Goal: Transaction & Acquisition: Purchase product/service

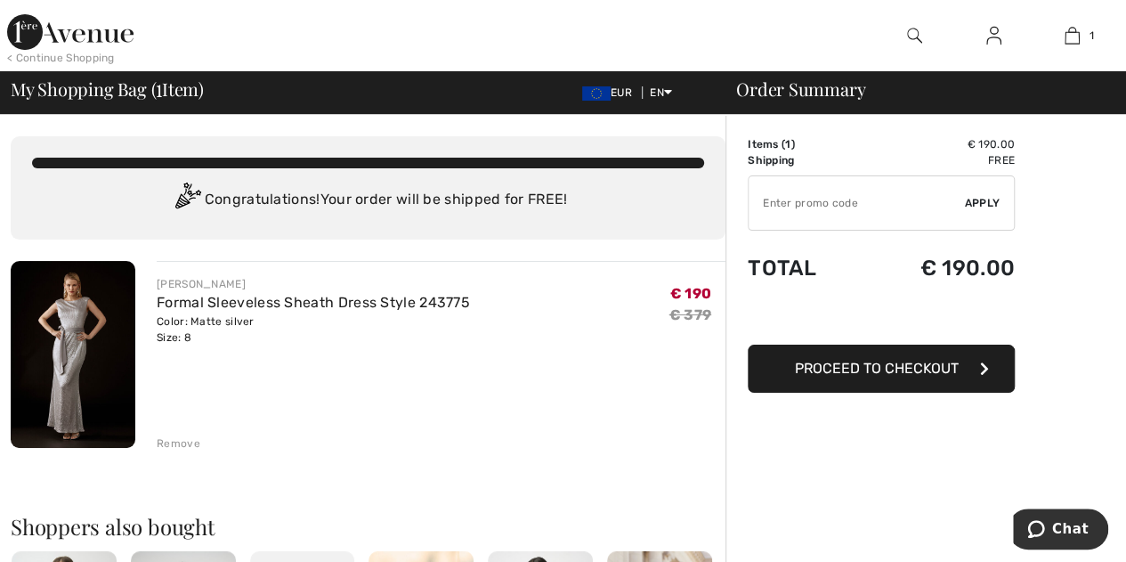
click at [843, 205] on input "TEXT" at bounding box center [857, 202] width 216 height 53
click at [796, 206] on input "TEXT" at bounding box center [857, 202] width 216 height 53
click at [958, 211] on input "TEXT" at bounding box center [857, 202] width 216 height 53
click at [814, 373] on span "Proceed to Checkout" at bounding box center [877, 368] width 164 height 17
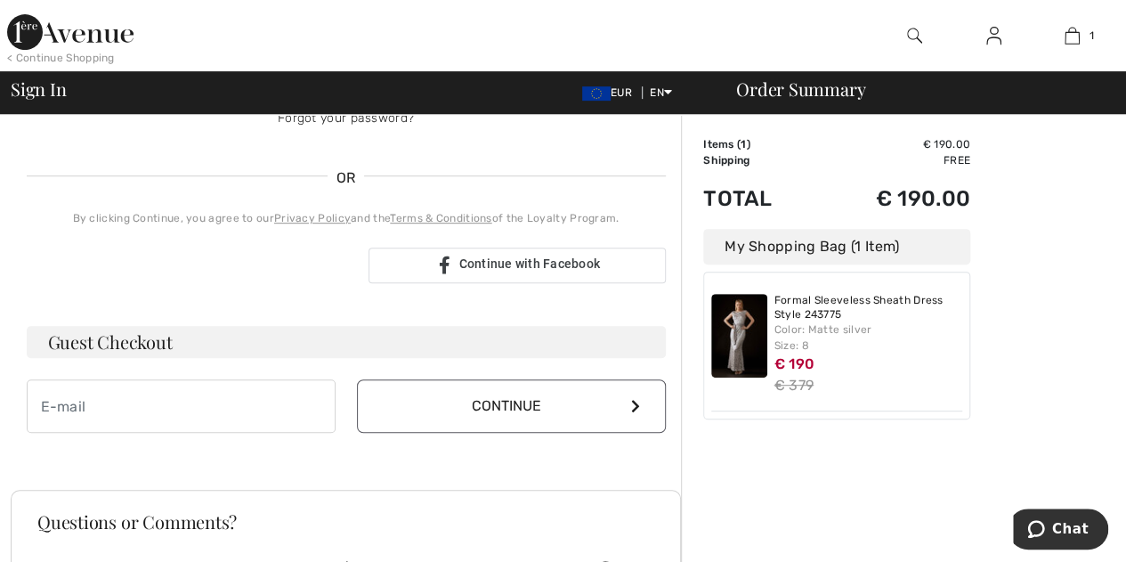
scroll to position [352, 0]
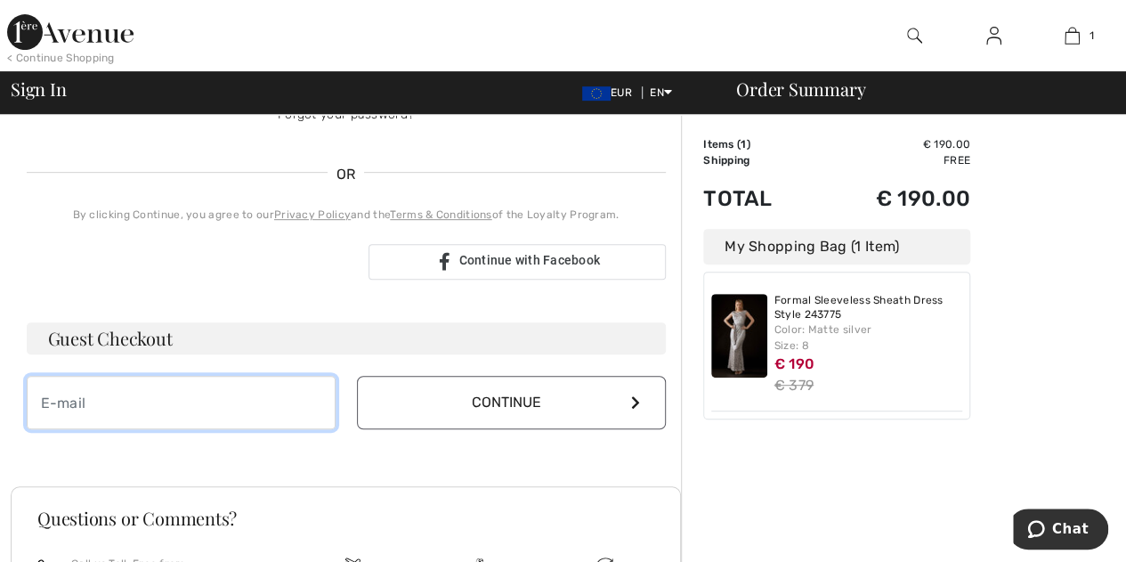
click at [256, 418] on input "email" at bounding box center [181, 402] width 309 height 53
type input "leegretta@gmail.com"
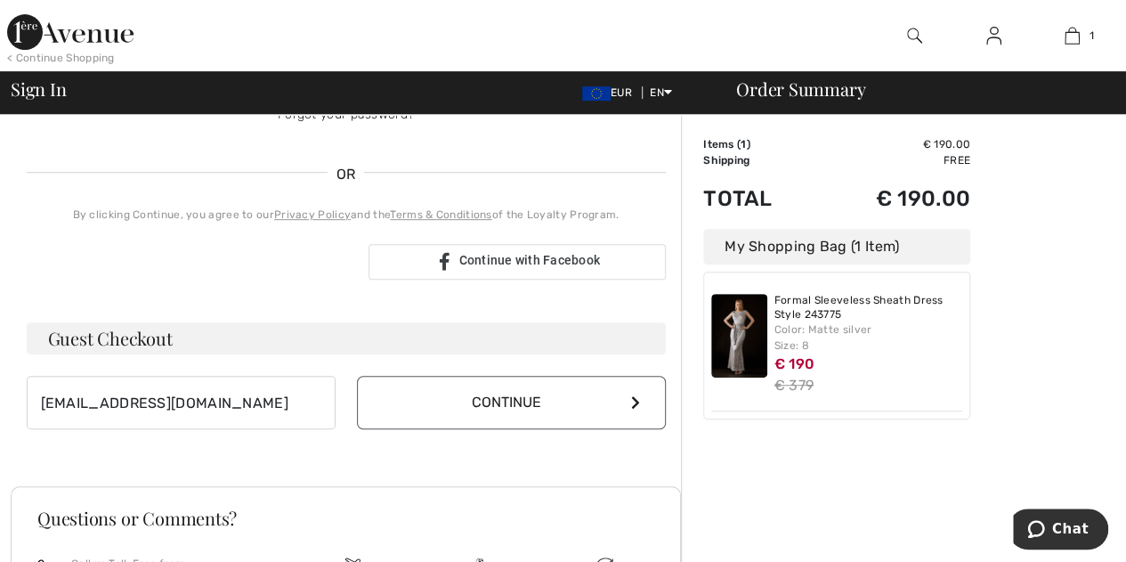
click at [466, 403] on button "Continue" at bounding box center [511, 402] width 309 height 53
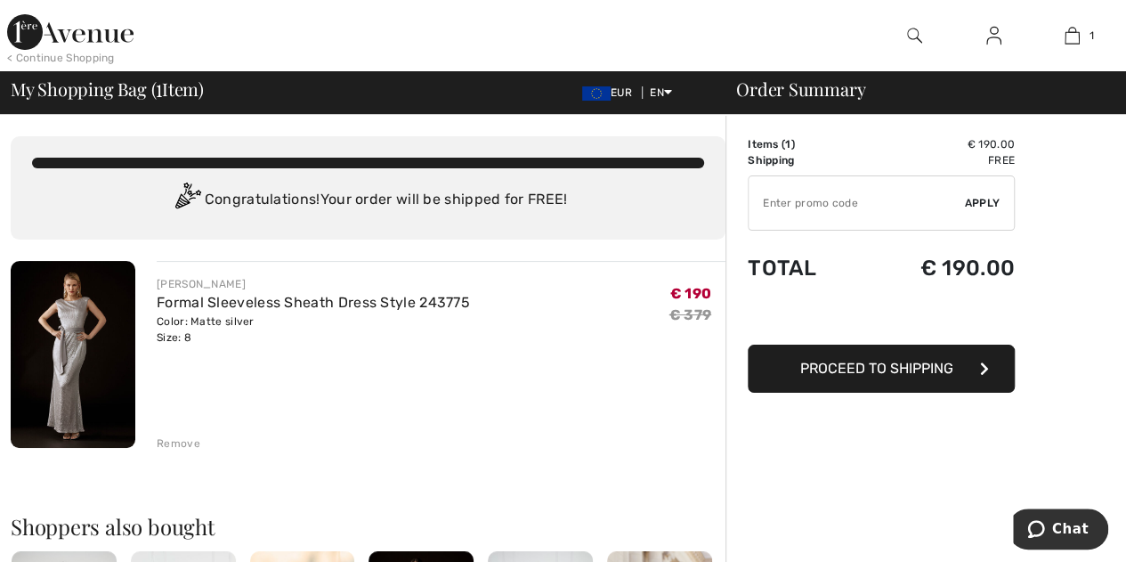
click at [781, 201] on input "TEXT" at bounding box center [857, 202] width 216 height 53
type input "FLASH15"
click at [988, 204] on span "Apply" at bounding box center [983, 203] width 36 height 16
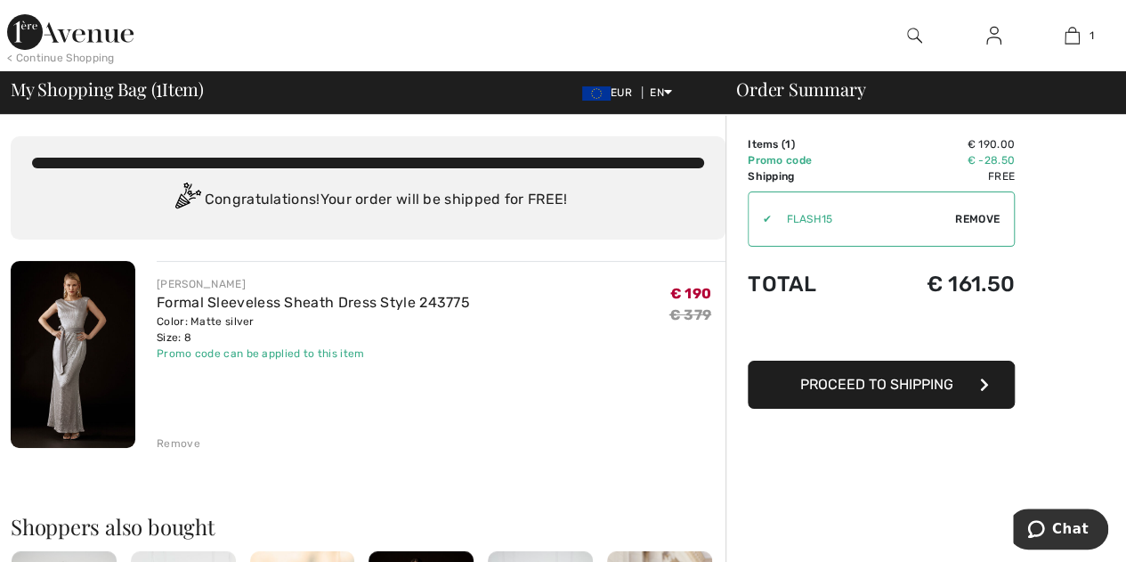
click at [873, 385] on span "Proceed to Shipping" at bounding box center [876, 384] width 153 height 17
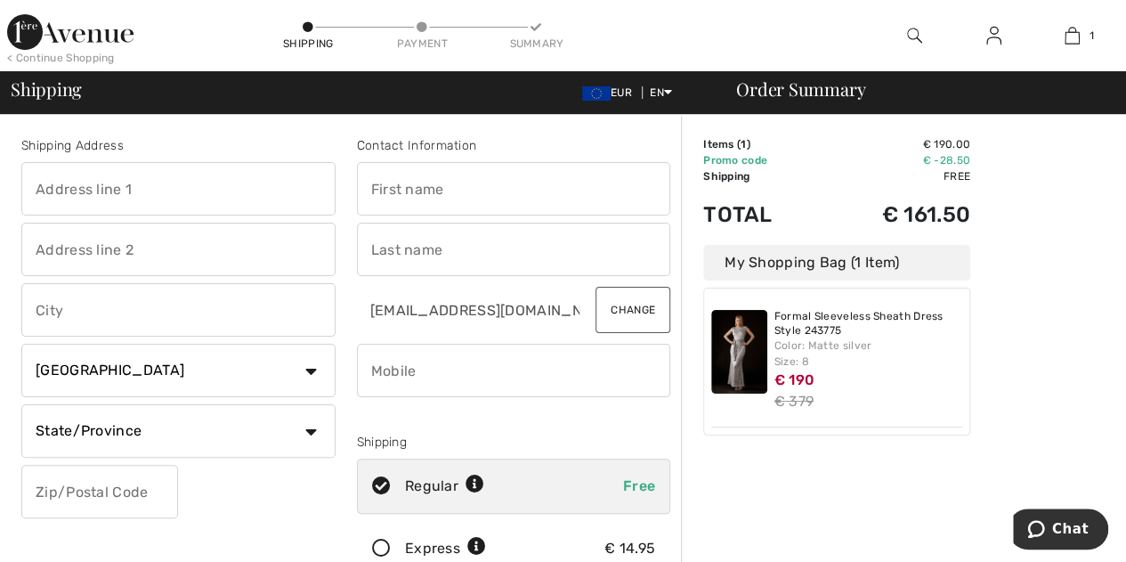
click at [216, 202] on input "text" at bounding box center [178, 188] width 314 height 53
type input "21 Oranisland"
type input "Galway"
select select "IE"
select select "GA"
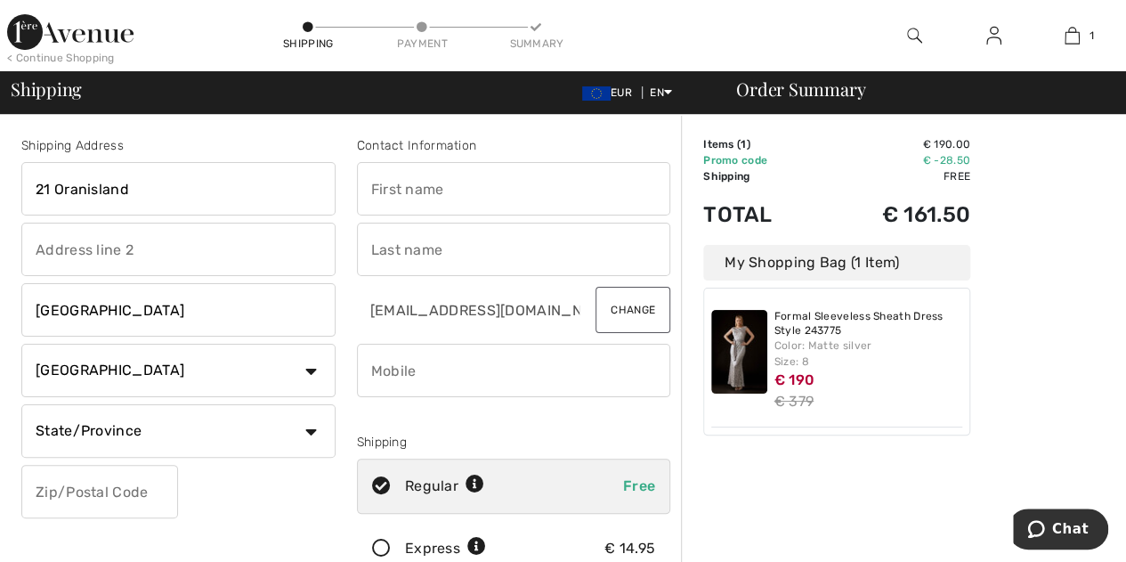
type input "H91 F76K"
type input "Gretta"
type input "Lee Nevin"
type input "0868989065"
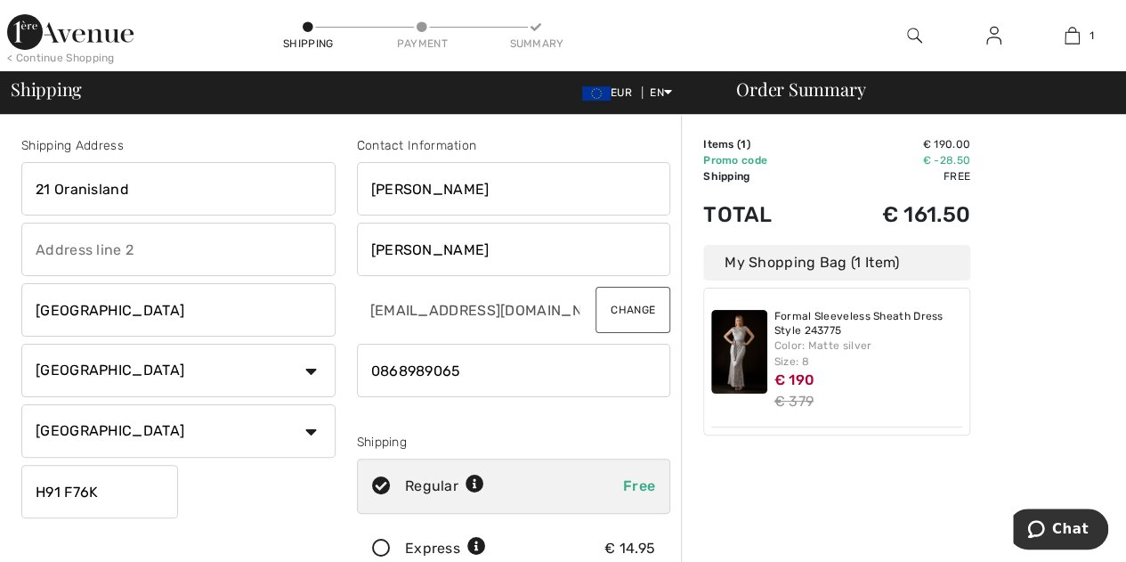
type input "H91F76K"
click at [96, 40] on img at bounding box center [70, 32] width 126 height 36
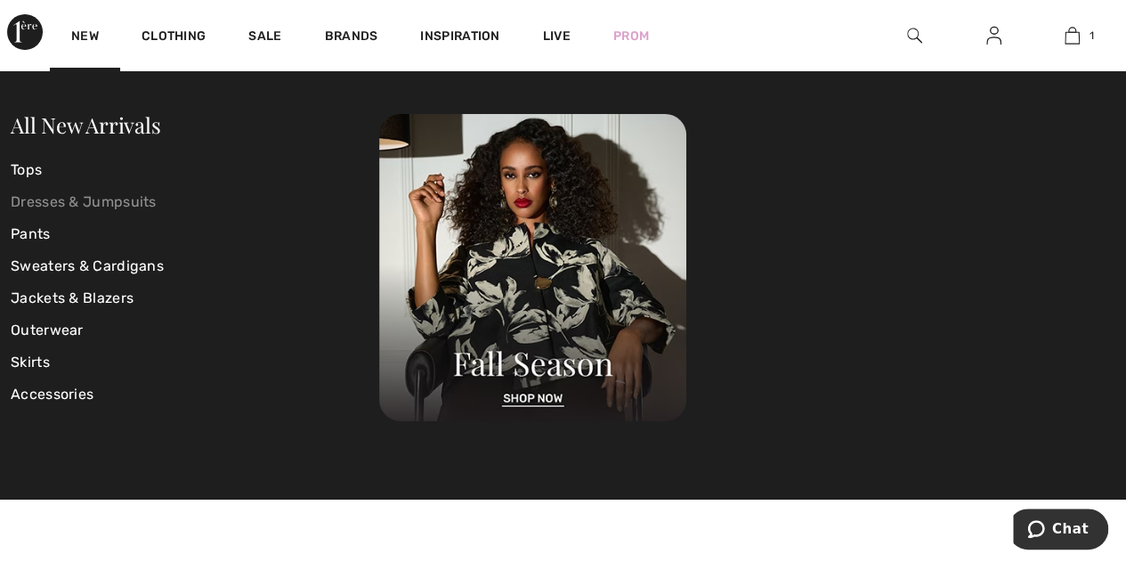
click at [127, 208] on link "Dresses & Jumpsuits" at bounding box center [195, 202] width 369 height 32
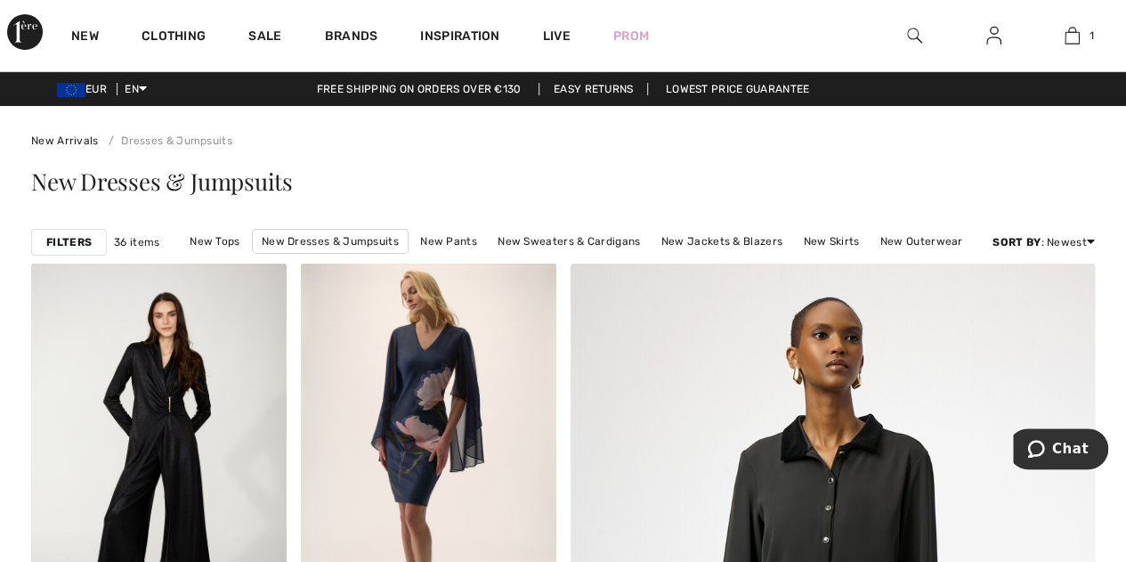
click at [71, 243] on strong "Filters" at bounding box center [68, 242] width 45 height 16
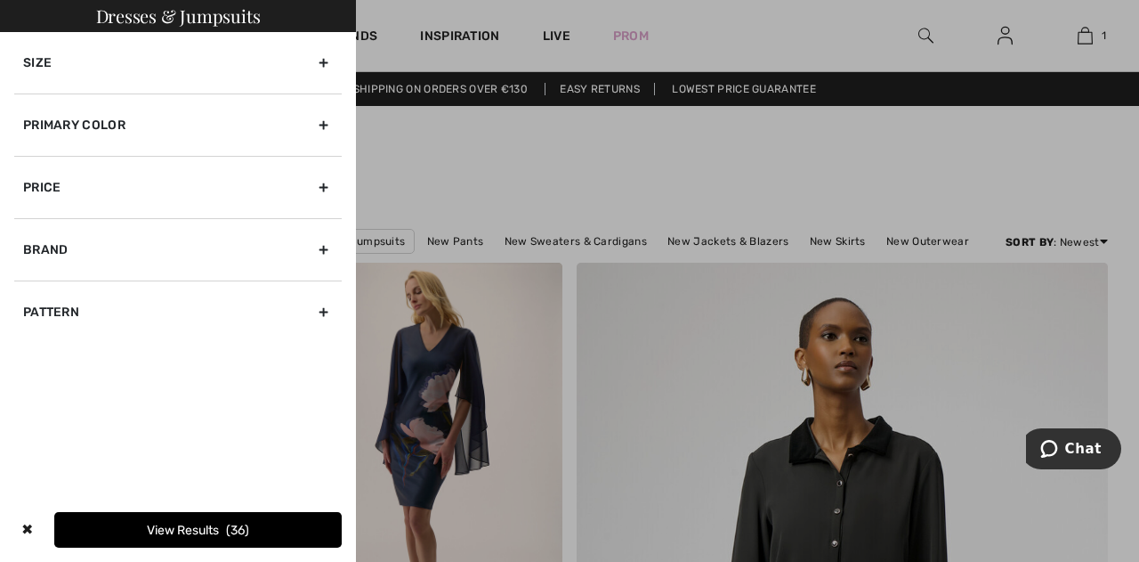
click at [161, 141] on div "Primary Color" at bounding box center [178, 124] width 328 height 62
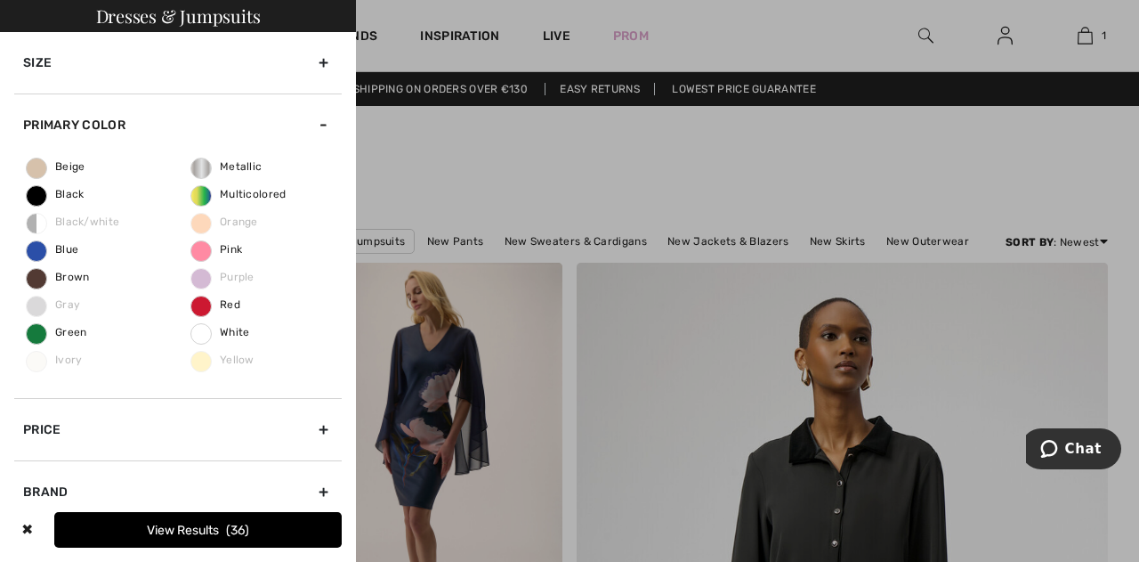
click at [723, 181] on div at bounding box center [569, 281] width 1139 height 562
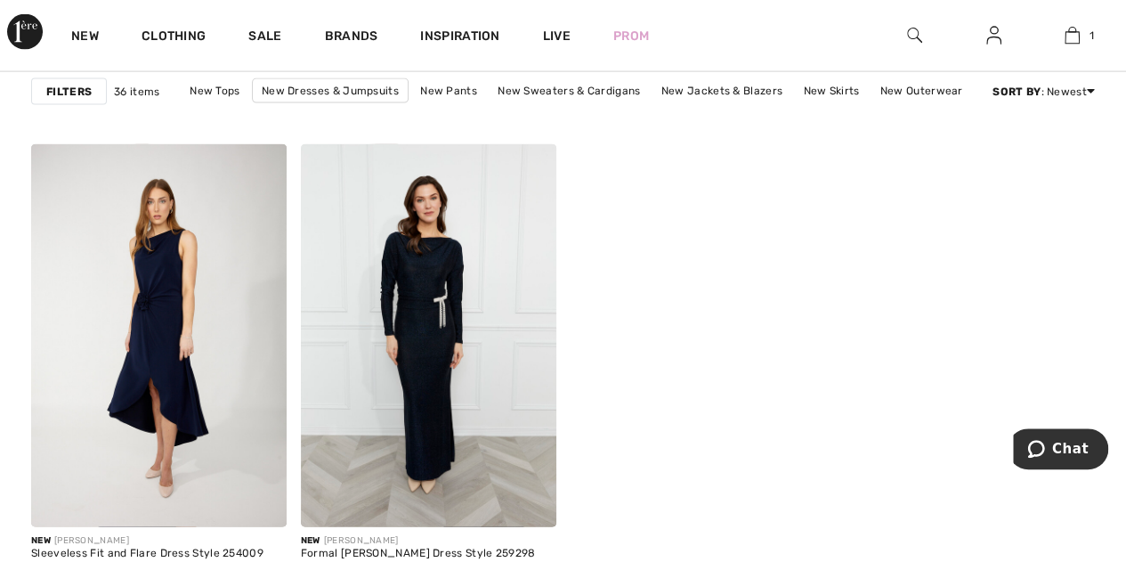
scroll to position [5329, 0]
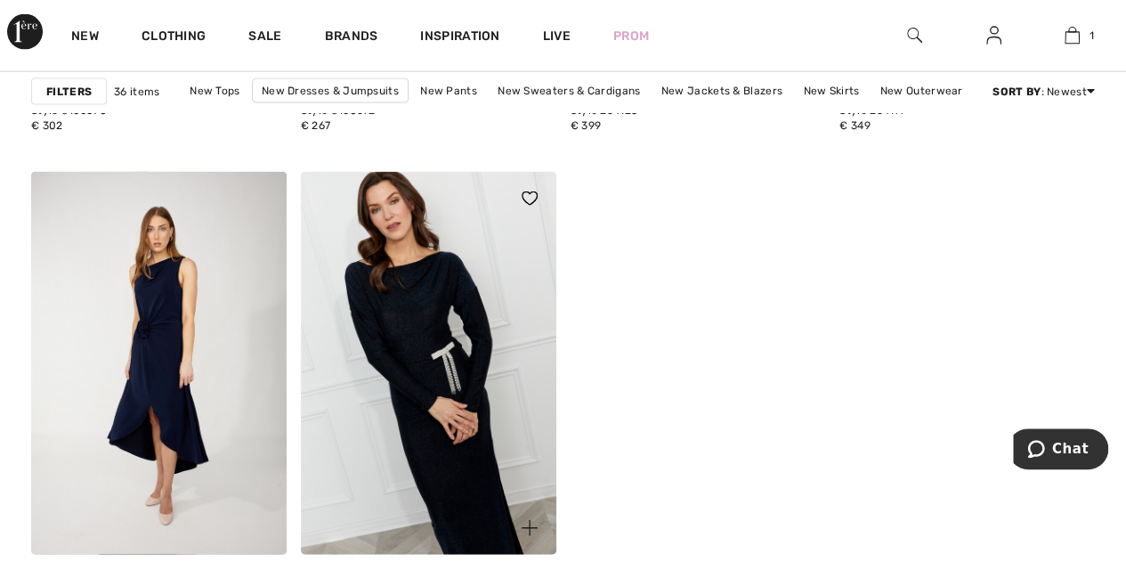
click at [466, 416] on img at bounding box center [428, 363] width 255 height 383
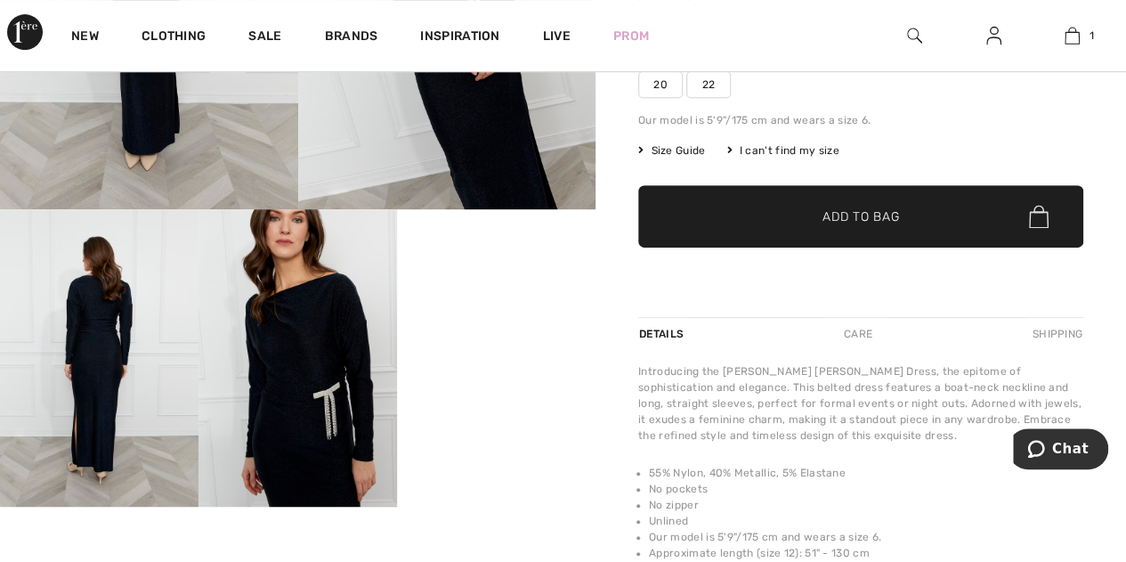
scroll to position [348, 0]
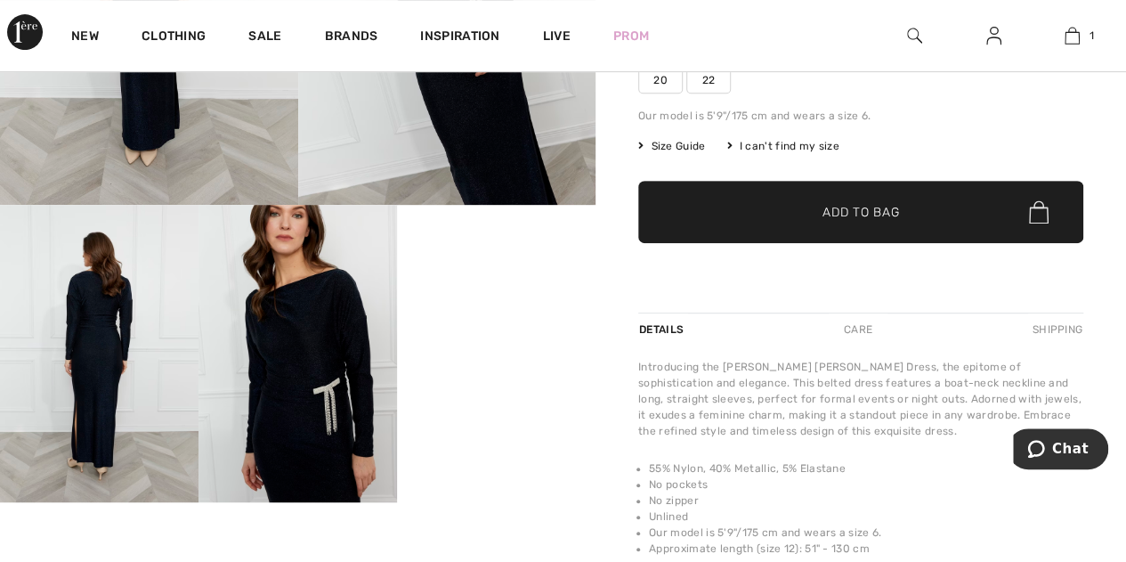
click at [466, 304] on video "Your browser does not support the video tag." at bounding box center [496, 255] width 198 height 100
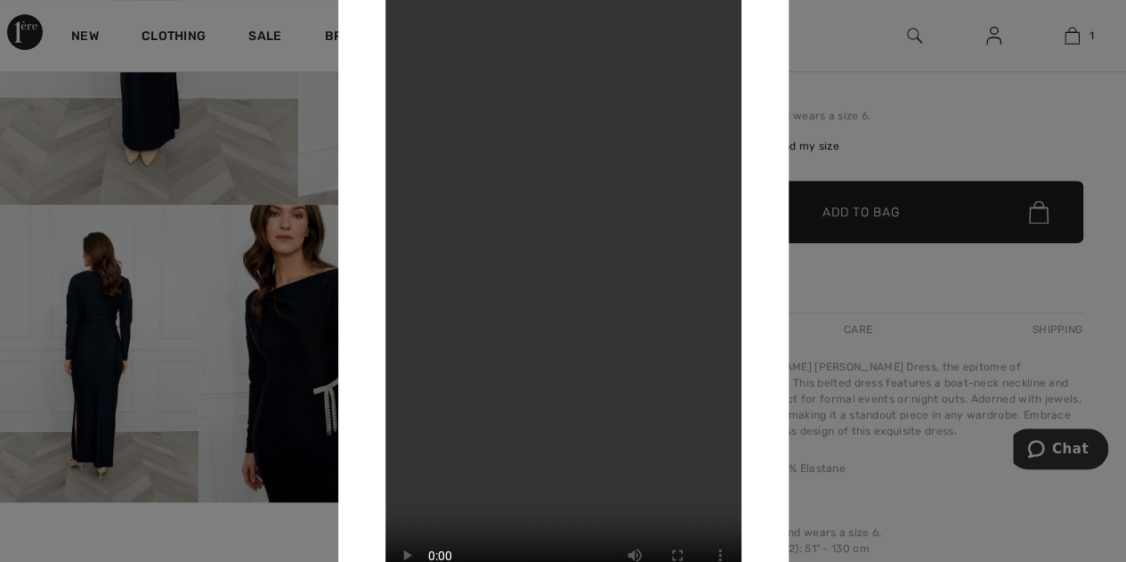
click at [176, 523] on div at bounding box center [563, 281] width 1126 height 562
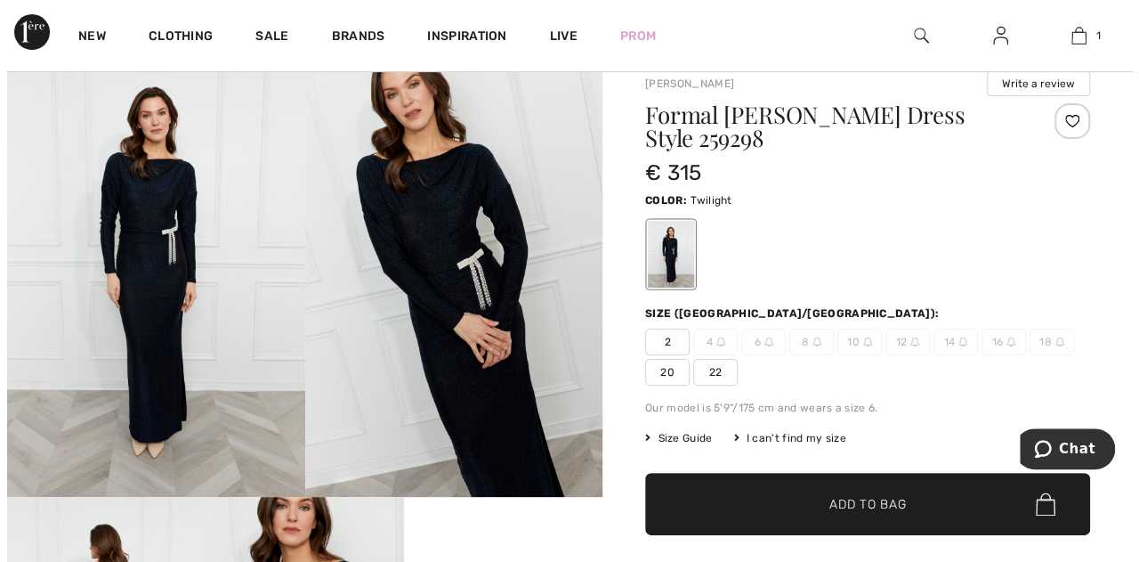
scroll to position [0, 0]
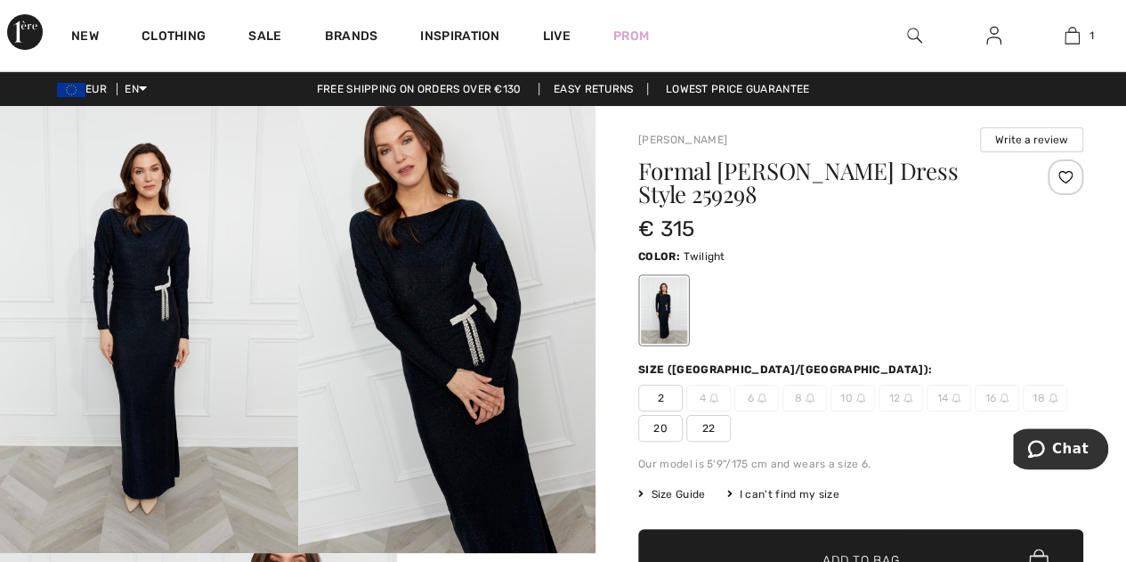
click at [217, 296] on img at bounding box center [149, 329] width 298 height 447
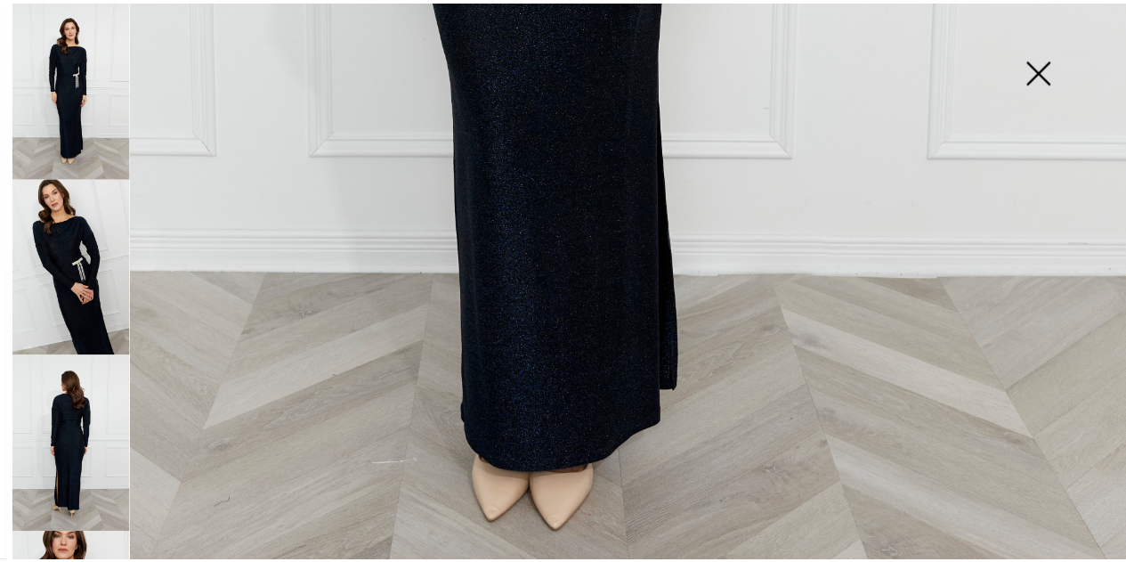
scroll to position [1127, 0]
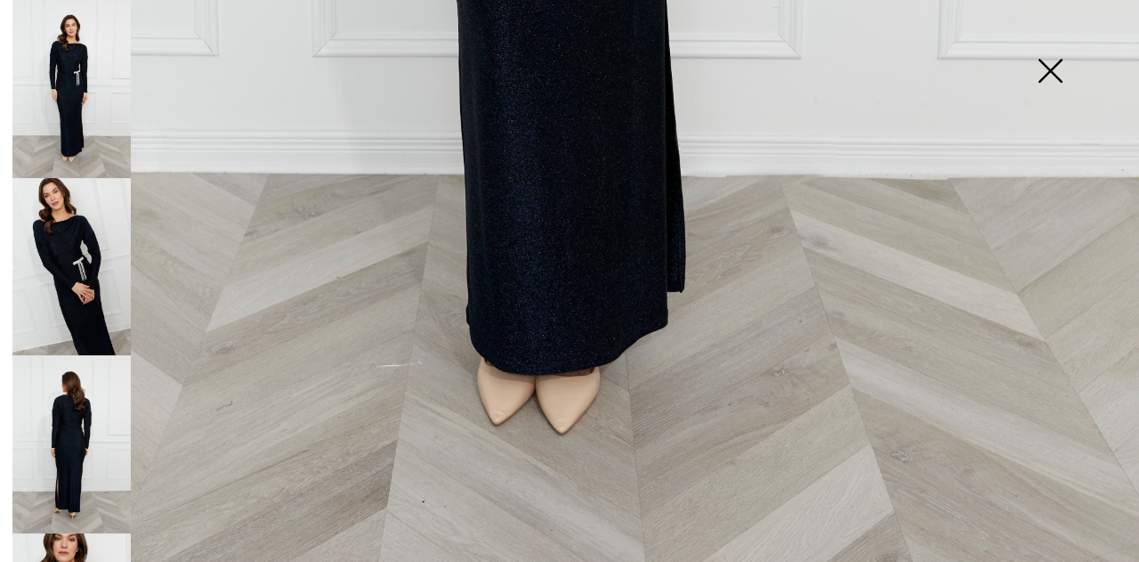
click at [1047, 70] on img at bounding box center [1050, 73] width 89 height 92
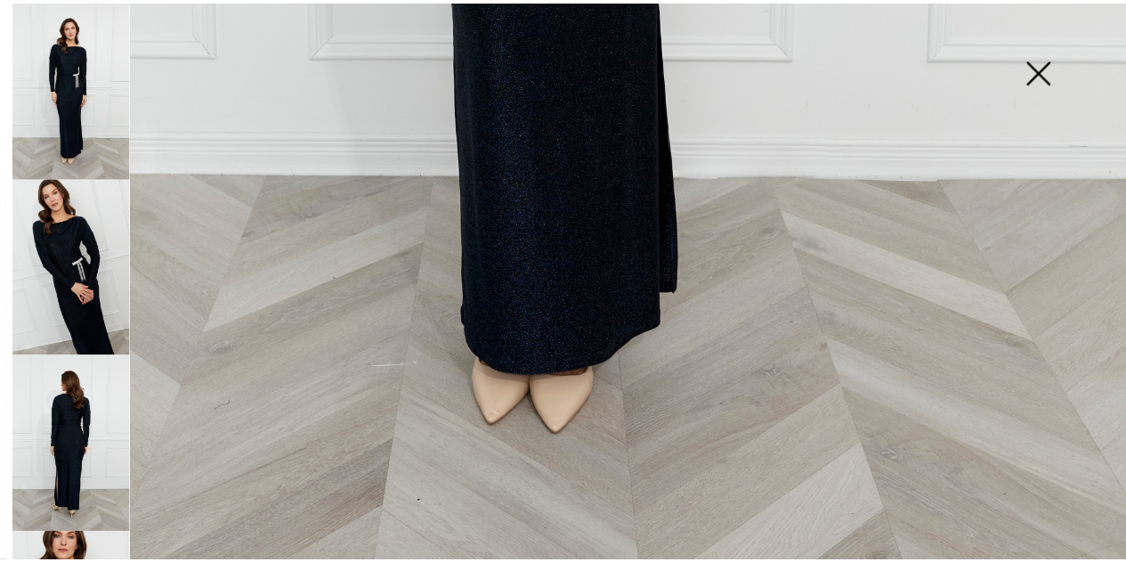
scroll to position [1106, 0]
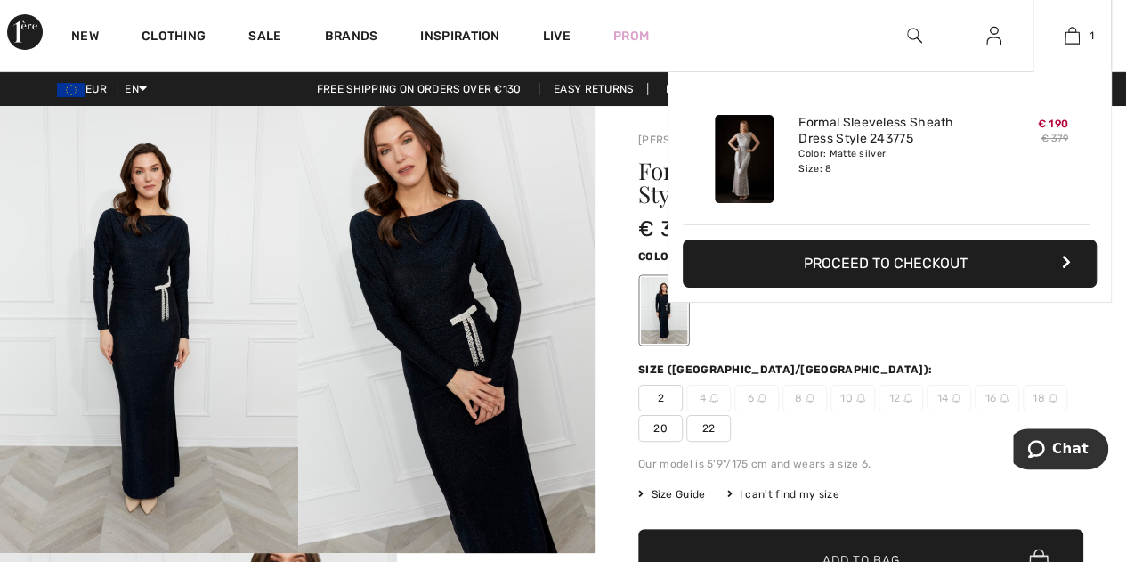
click at [895, 356] on div "Added to Bag Joseph Ribkoff Formal Sleeveless Sheath Dress Style 243775 € 190 €…" at bounding box center [890, 229] width 444 height 316
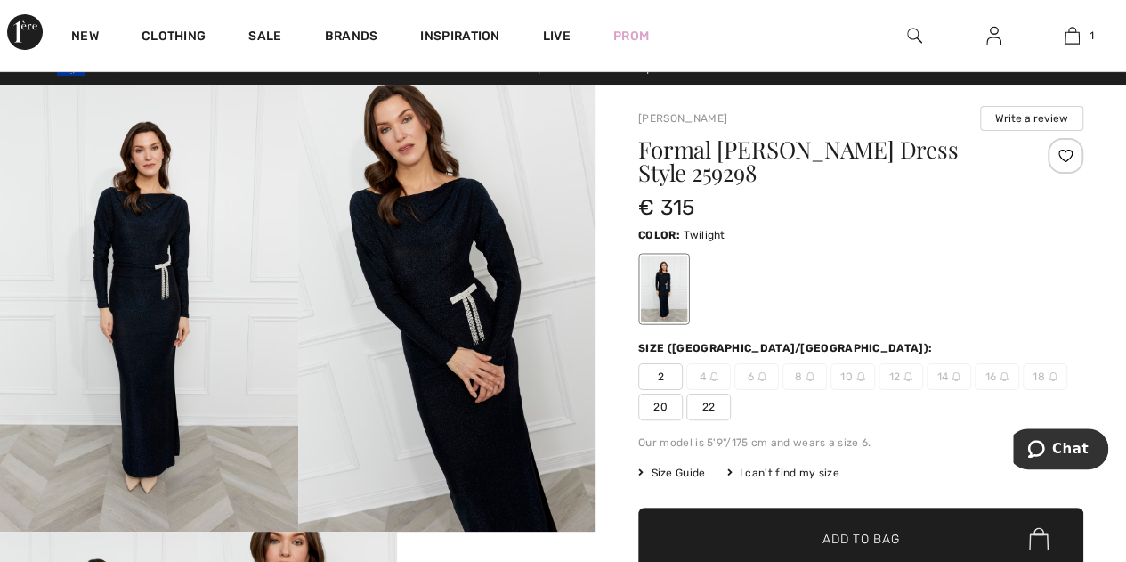
scroll to position [0, 0]
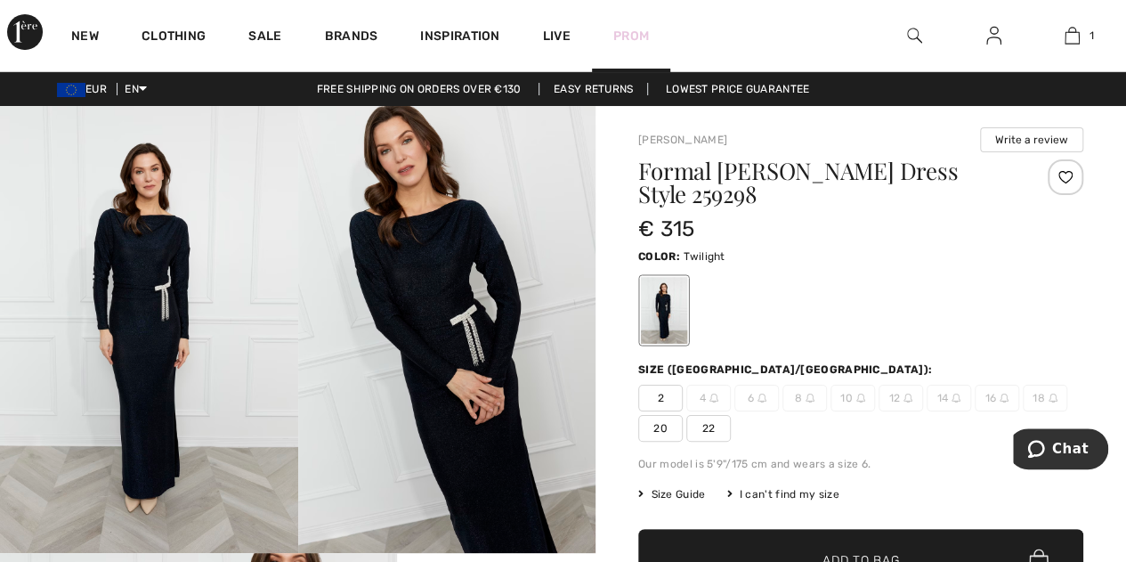
click at [625, 27] on link "Prom" at bounding box center [631, 36] width 36 height 19
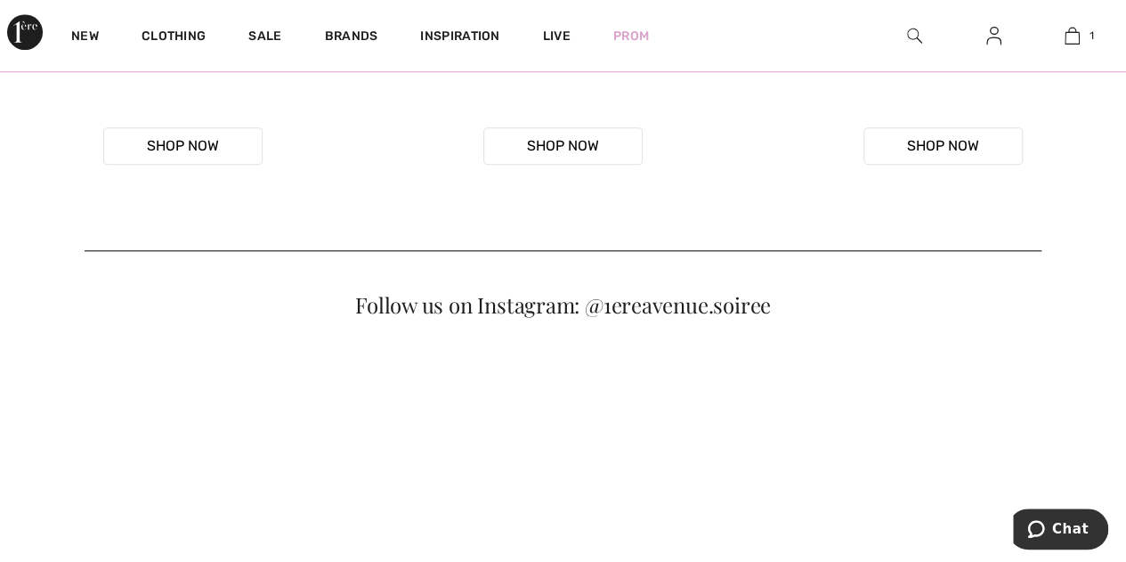
scroll to position [736, 0]
drag, startPoint x: 0, startPoint y: 0, endPoint x: 614, endPoint y: 352, distance: 708.2
click at [614, 200] on video "Your browser does not support the video tag." at bounding box center [563, 108] width 366 height 183
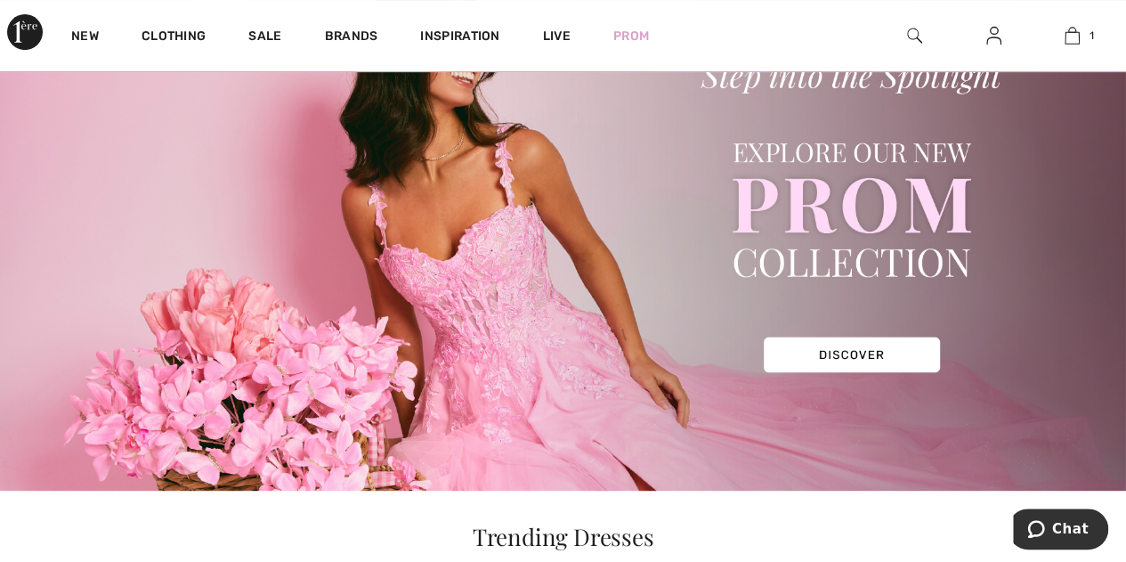
scroll to position [141, 0]
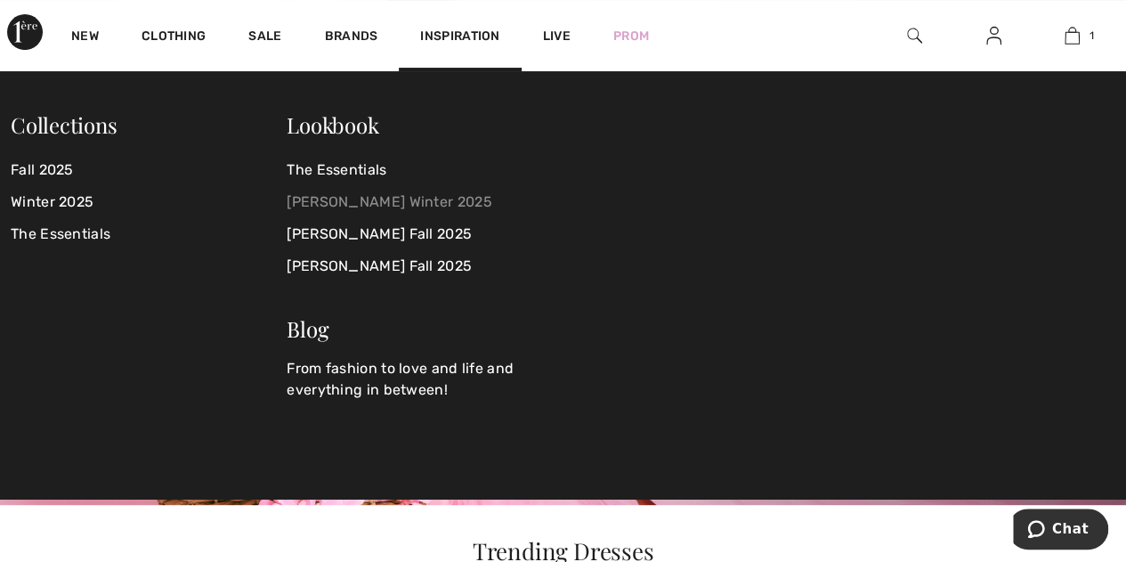
click at [358, 204] on link "[PERSON_NAME] Winter 2025" at bounding box center [414, 202] width 255 height 32
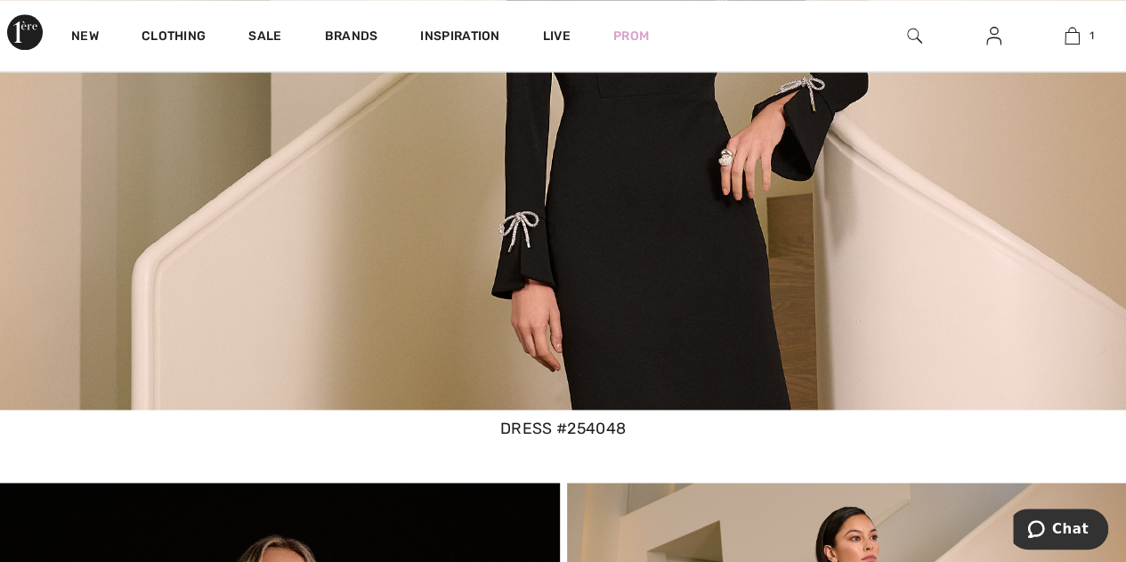
scroll to position [7763, 0]
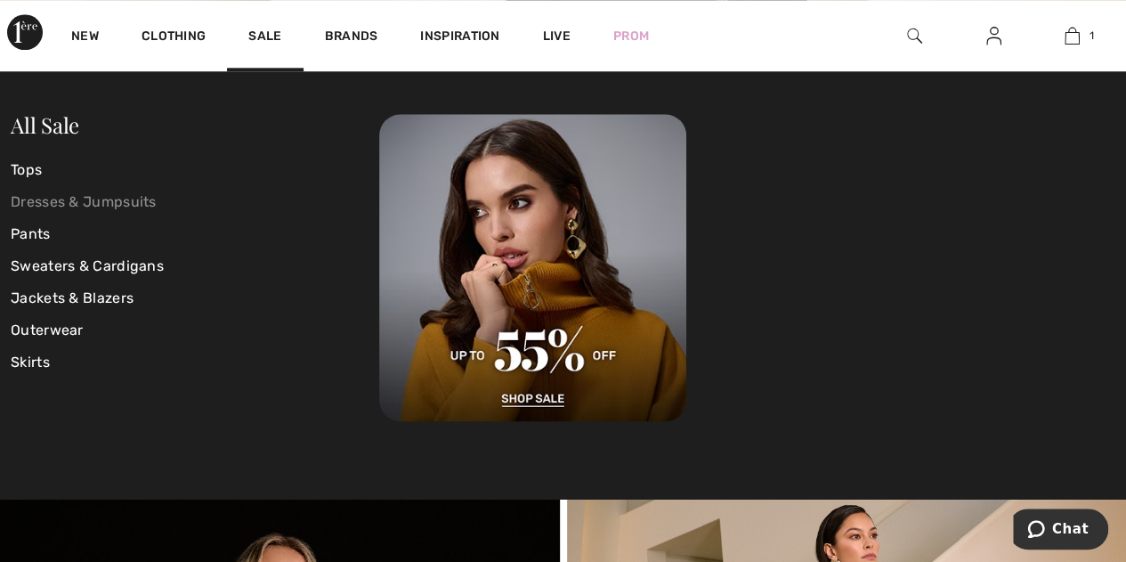
click at [52, 203] on link "Dresses & Jumpsuits" at bounding box center [195, 202] width 369 height 32
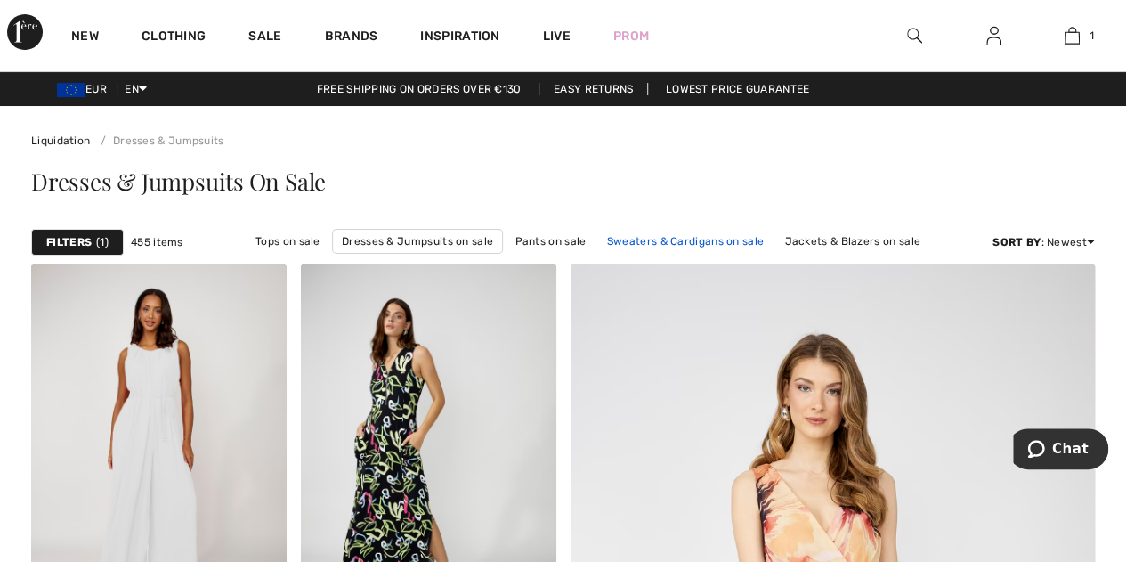
click at [656, 241] on link "Sweaters & Cardigans on sale" at bounding box center [685, 241] width 174 height 23
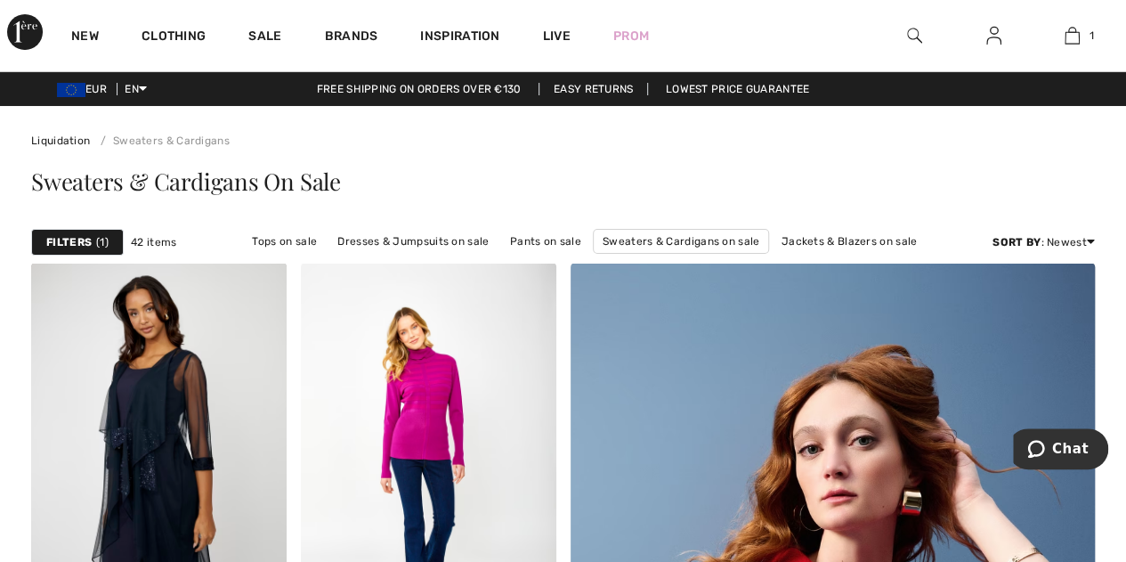
click at [840, 222] on div "Filters 1 42 items Tops on sale Dresses & Jumpsuits on sale Pants on sale Sweat…" at bounding box center [563, 242] width 1064 height 41
click at [837, 245] on link "Jackets & Blazers on sale" at bounding box center [850, 241] width 154 height 23
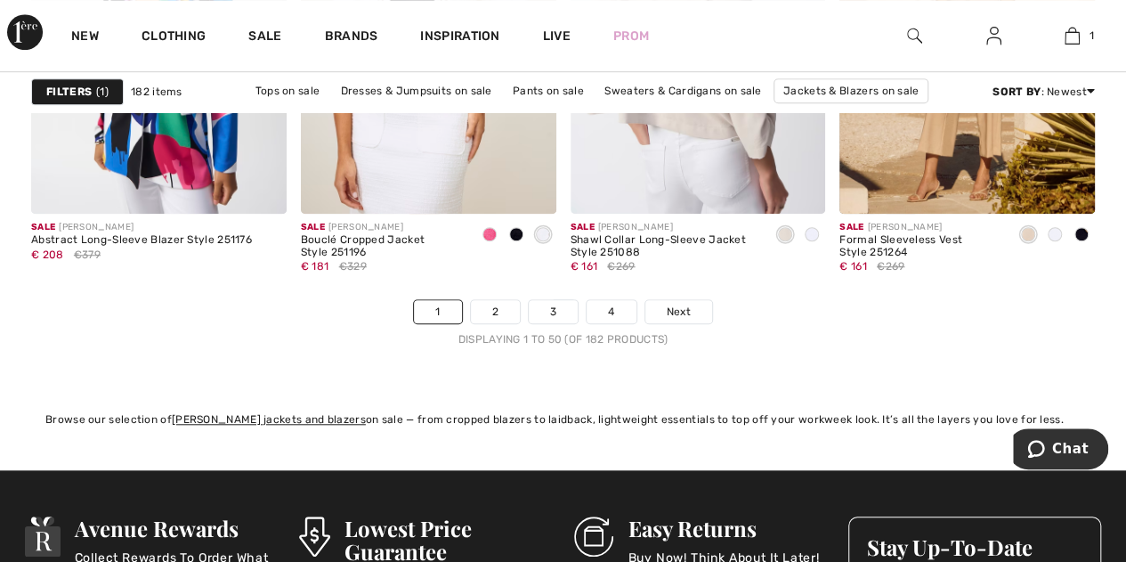
scroll to position [7349, 0]
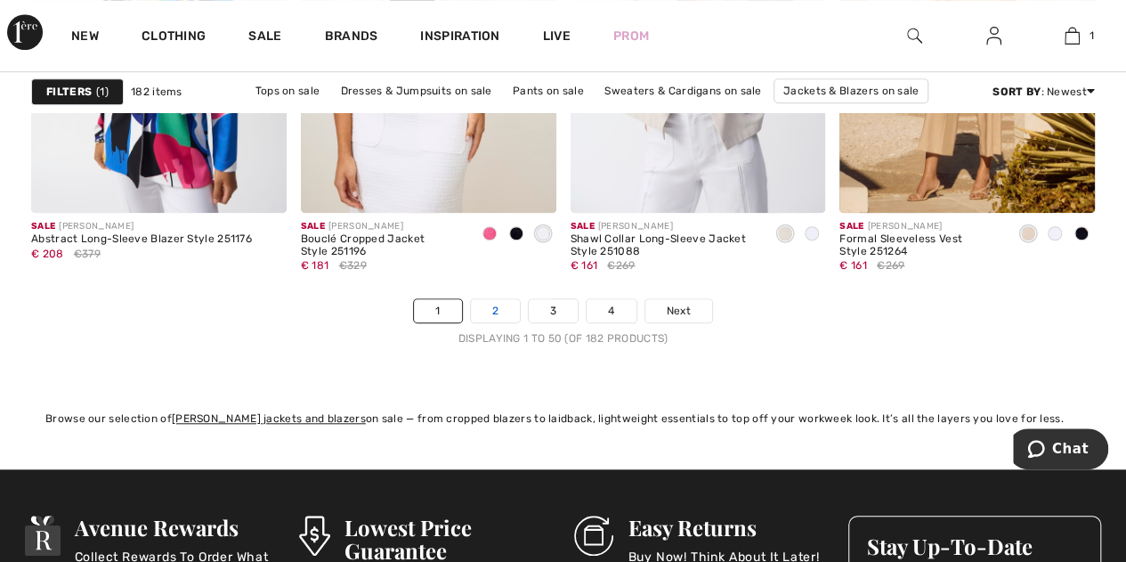
click at [498, 309] on link "2" at bounding box center [495, 310] width 49 height 23
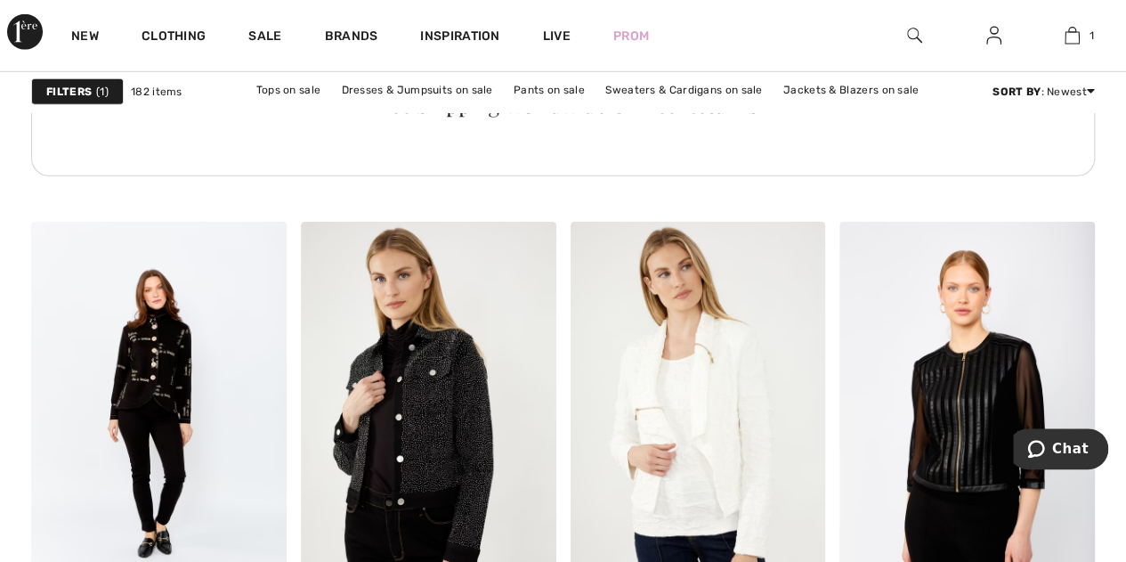
scroll to position [5998, 0]
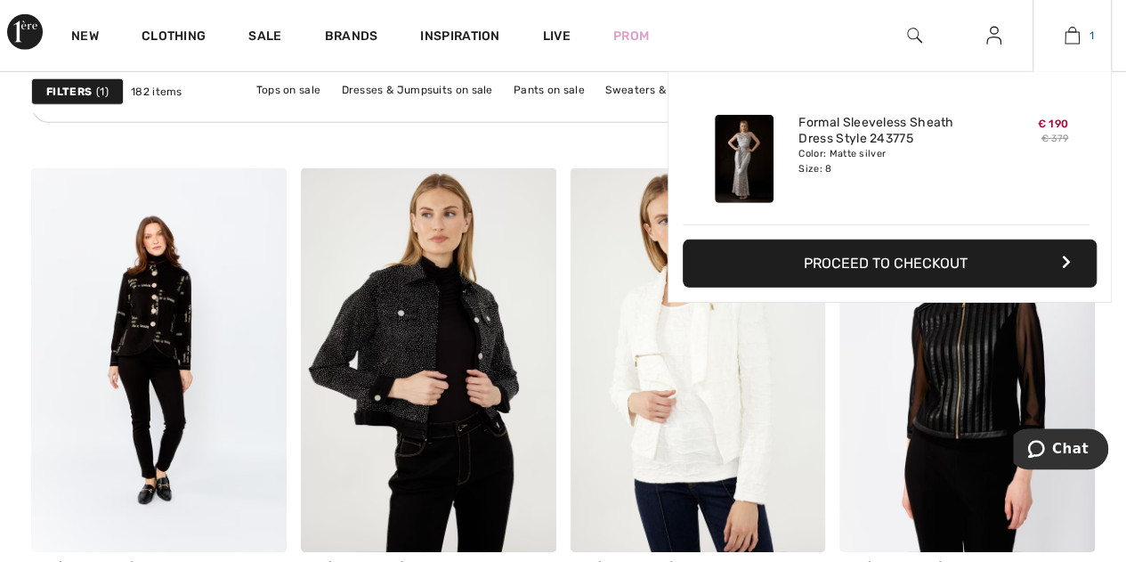
click at [1076, 44] on img at bounding box center [1072, 35] width 15 height 21
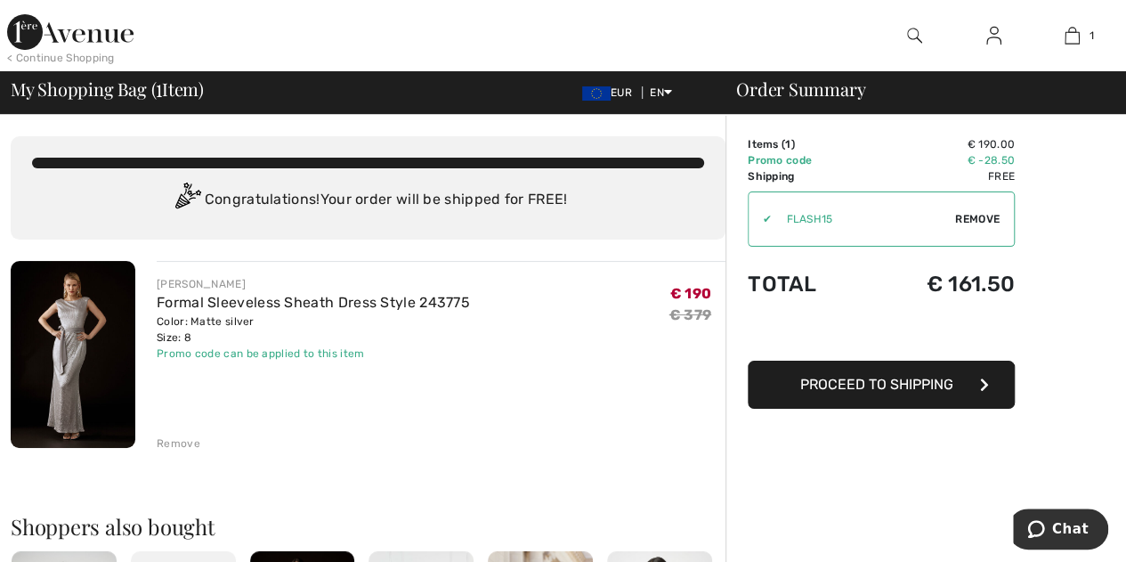
click at [70, 389] on img at bounding box center [73, 354] width 125 height 187
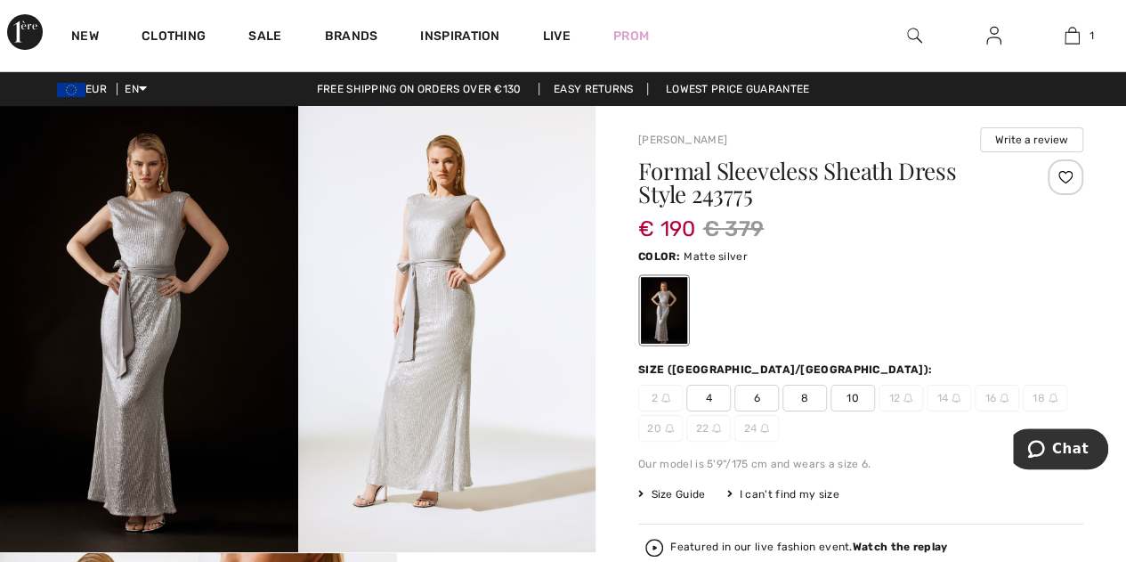
click at [233, 366] on img at bounding box center [149, 329] width 298 height 446
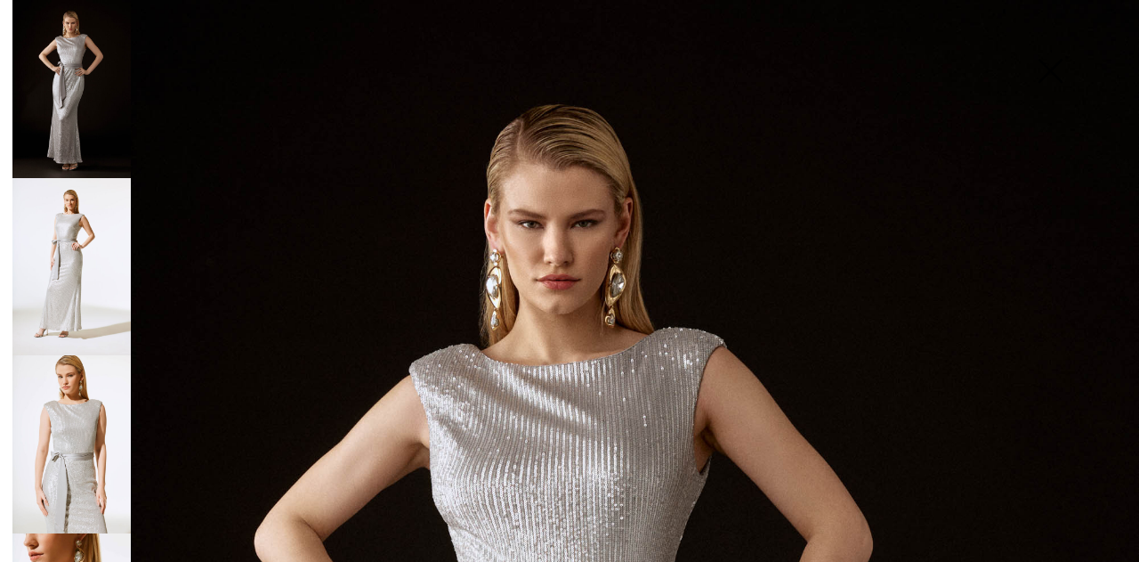
click at [42, 289] on img at bounding box center [71, 267] width 118 height 178
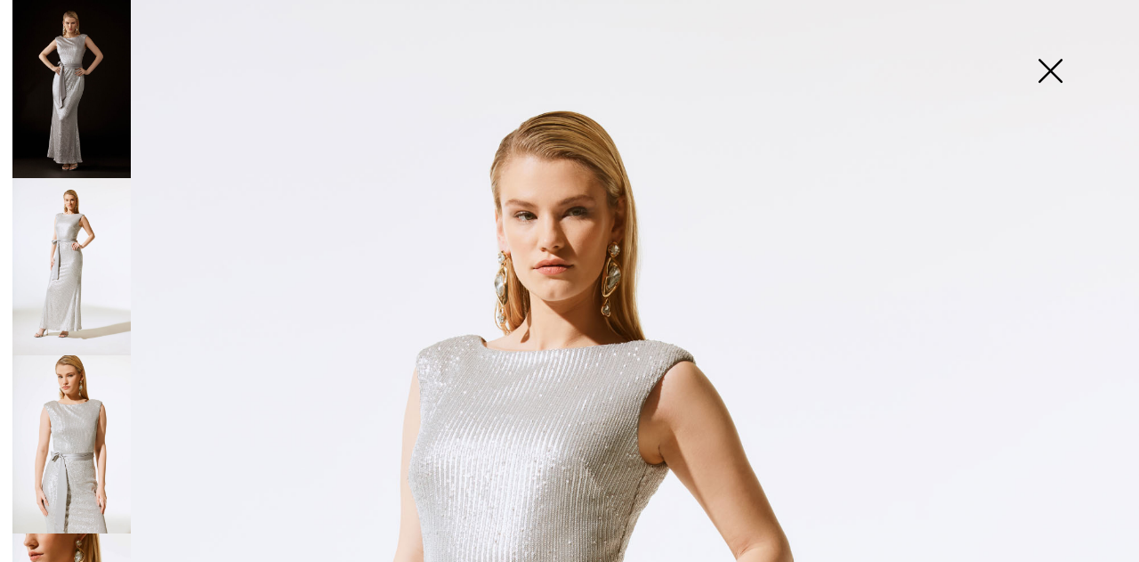
click at [59, 448] on img at bounding box center [71, 444] width 118 height 178
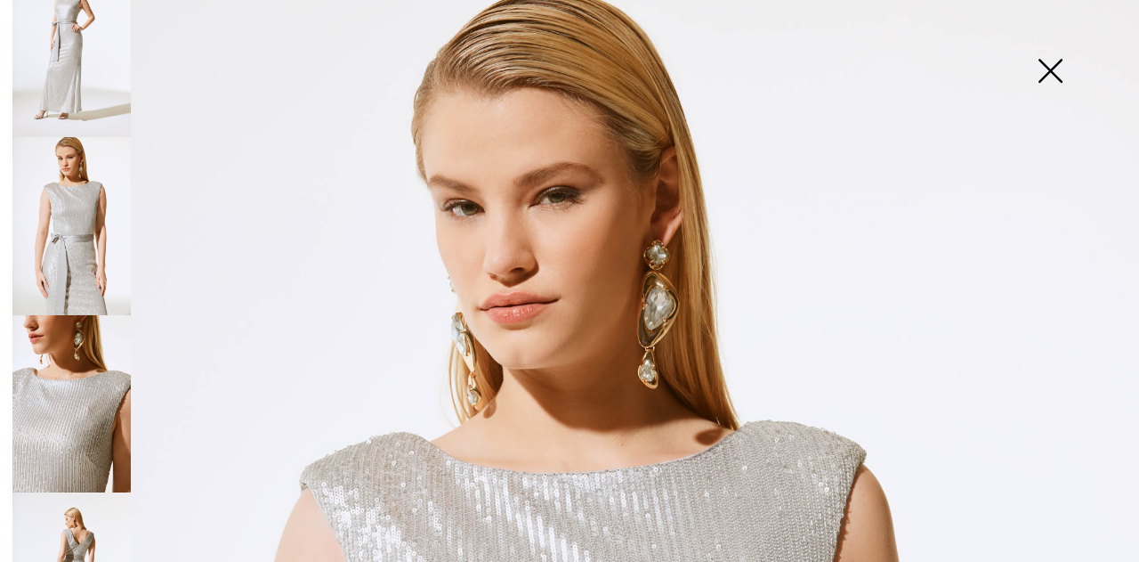
scroll to position [219, 0]
click at [59, 448] on img at bounding box center [71, 403] width 118 height 178
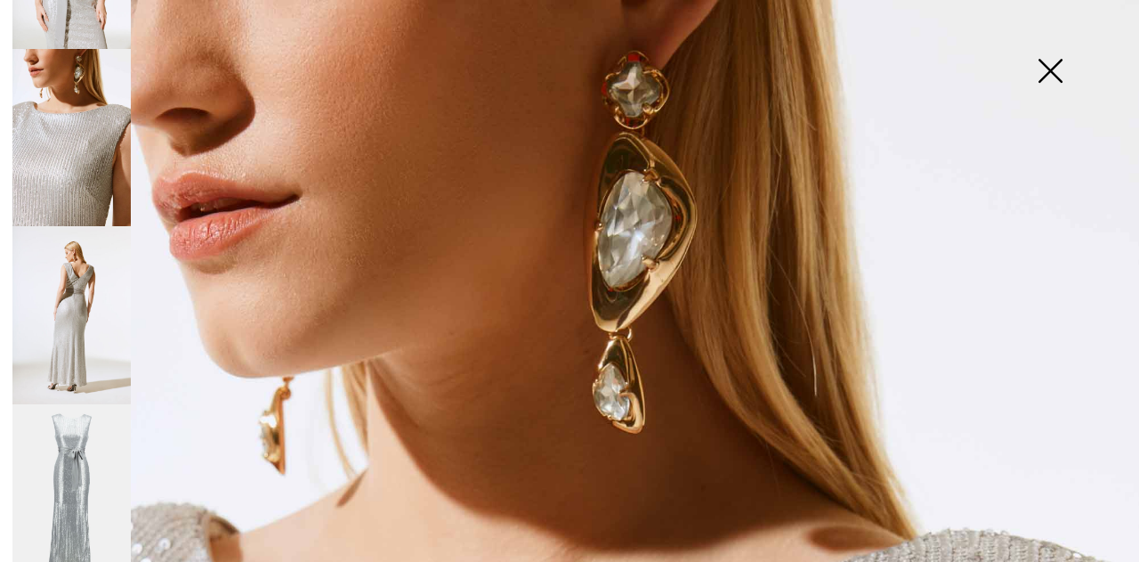
scroll to position [497, 0]
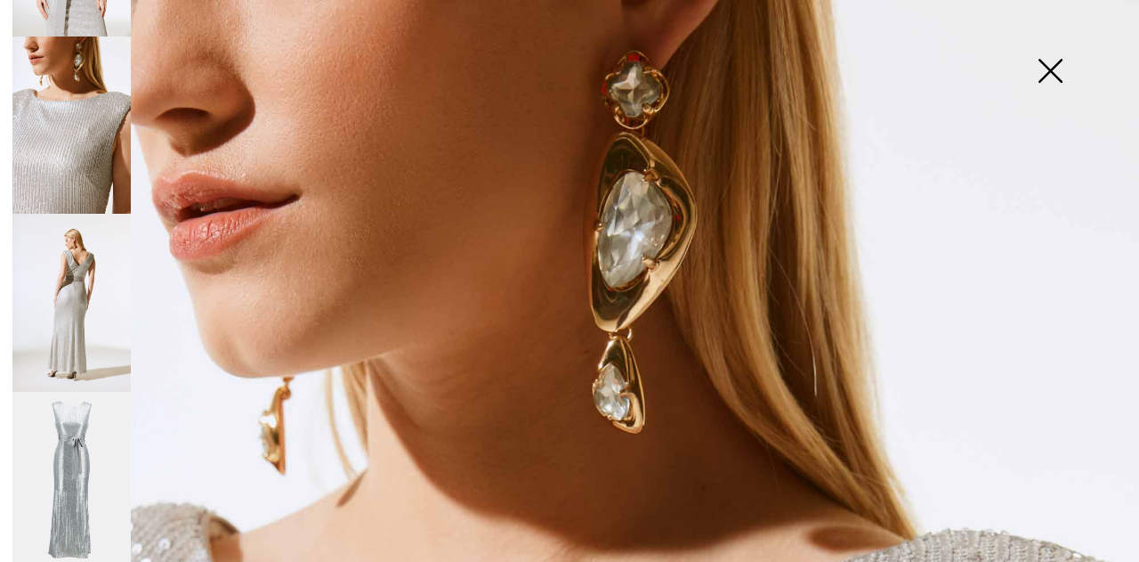
click at [59, 448] on img at bounding box center [71, 481] width 118 height 178
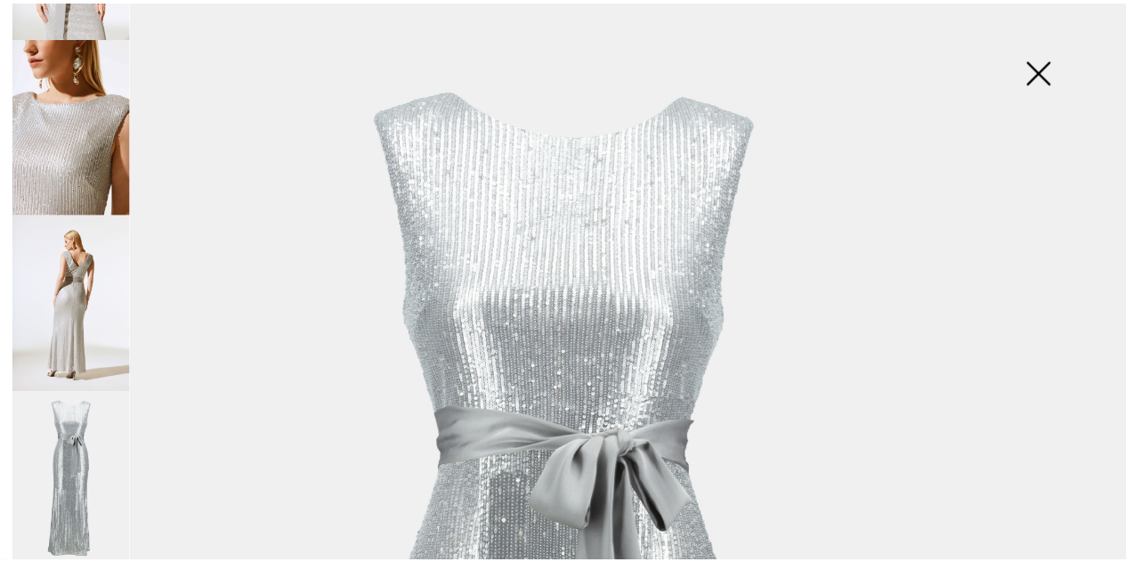
scroll to position [637, 0]
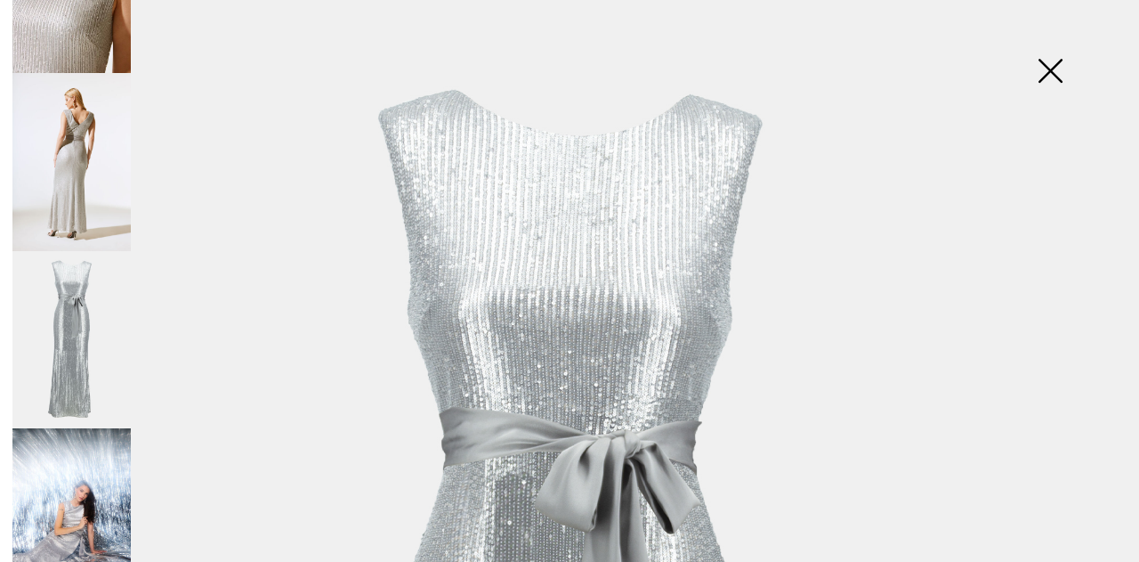
click at [1066, 84] on img at bounding box center [1050, 73] width 89 height 92
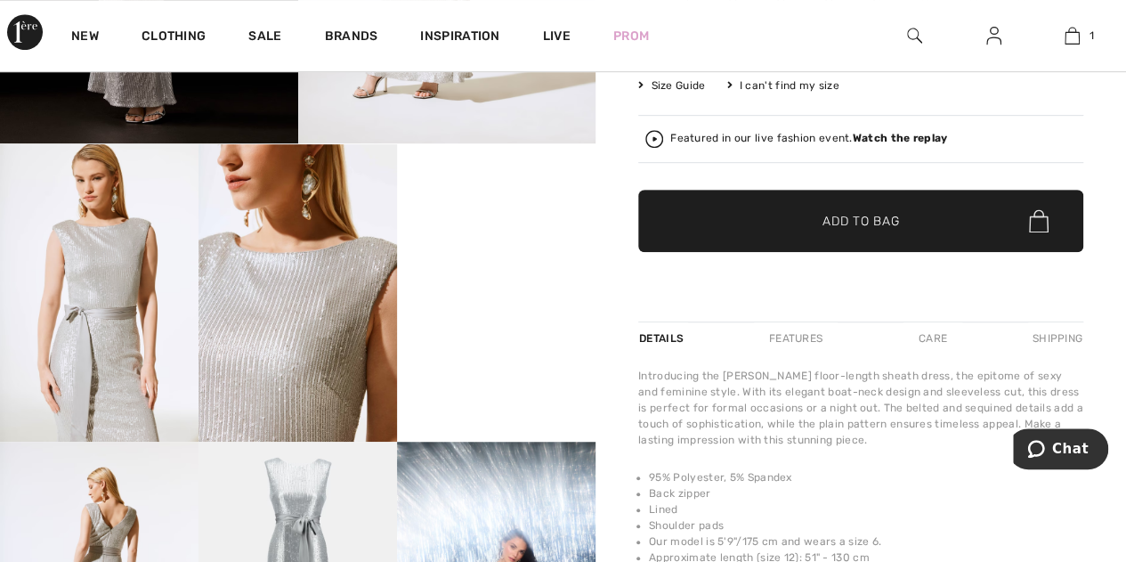
scroll to position [409, 0]
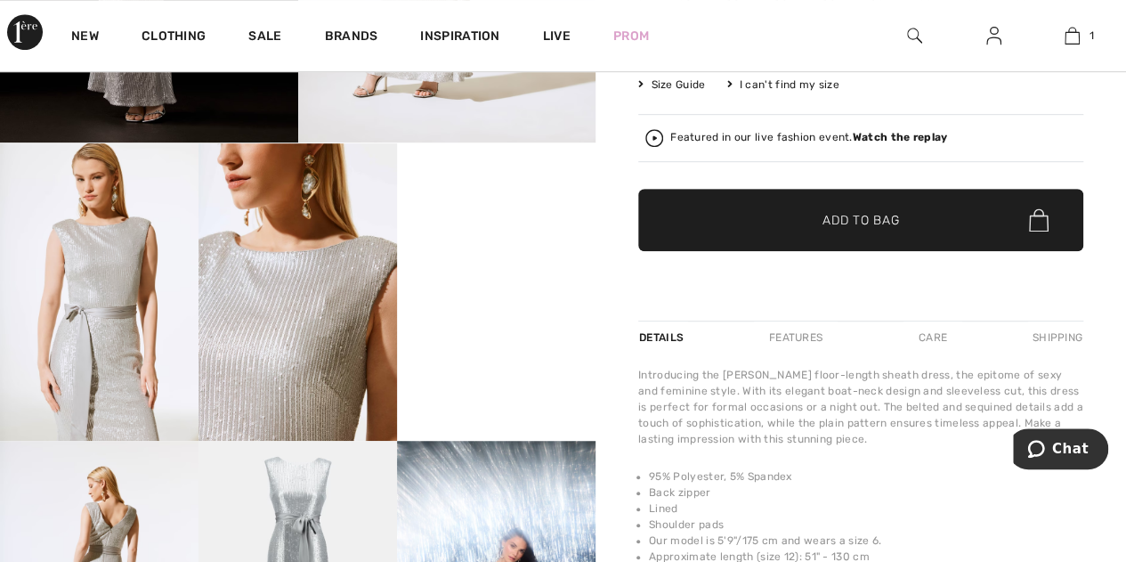
click at [503, 243] on video "Your browser does not support the video tag." at bounding box center [496, 193] width 198 height 100
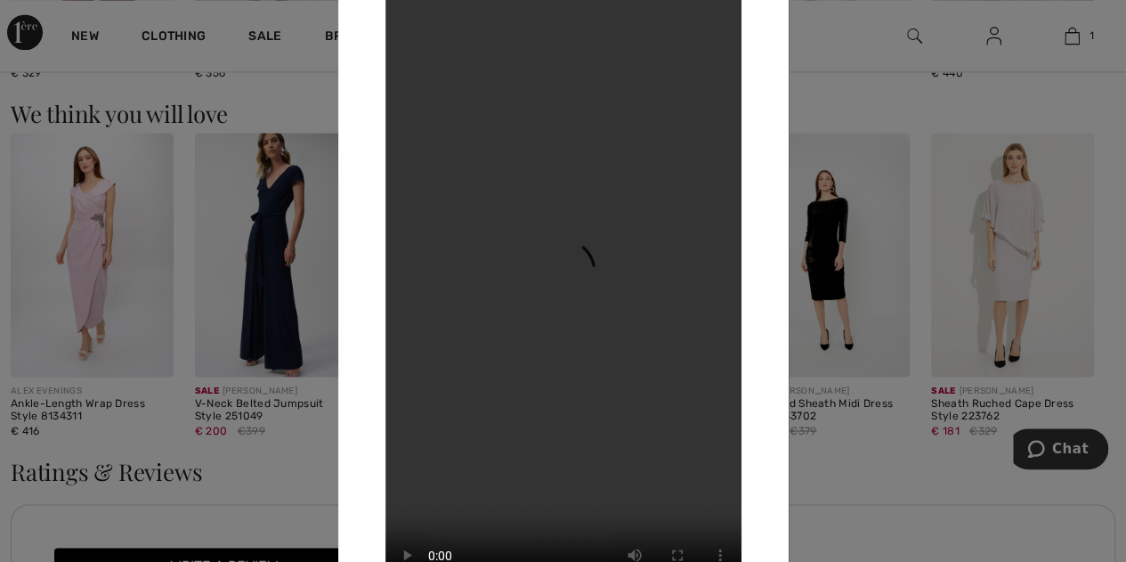
scroll to position [1443, 0]
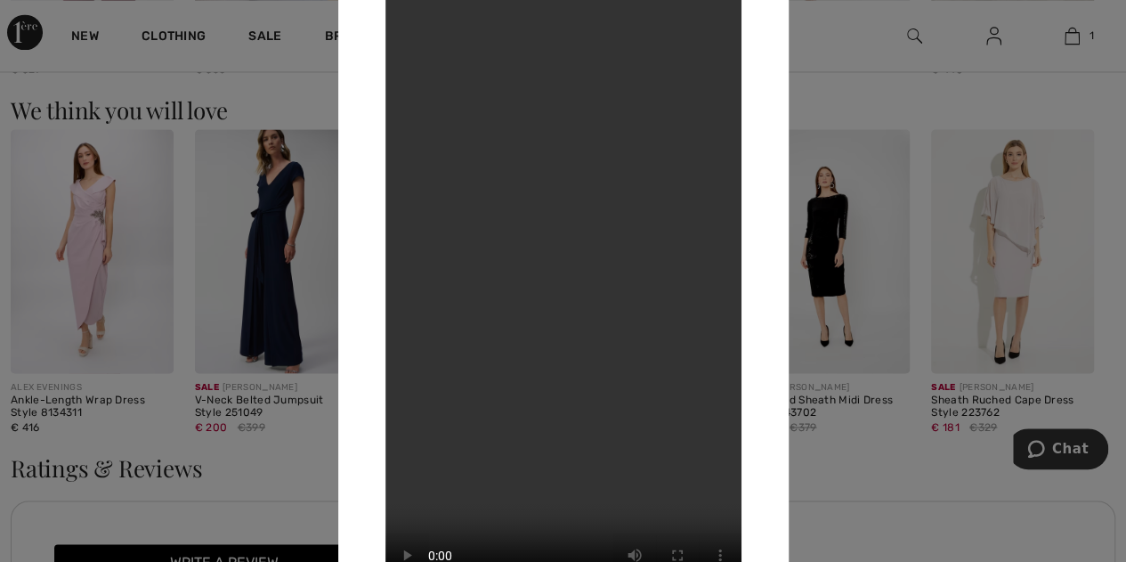
click at [879, 102] on div at bounding box center [563, 281] width 1126 height 562
